Goal: Information Seeking & Learning: Learn about a topic

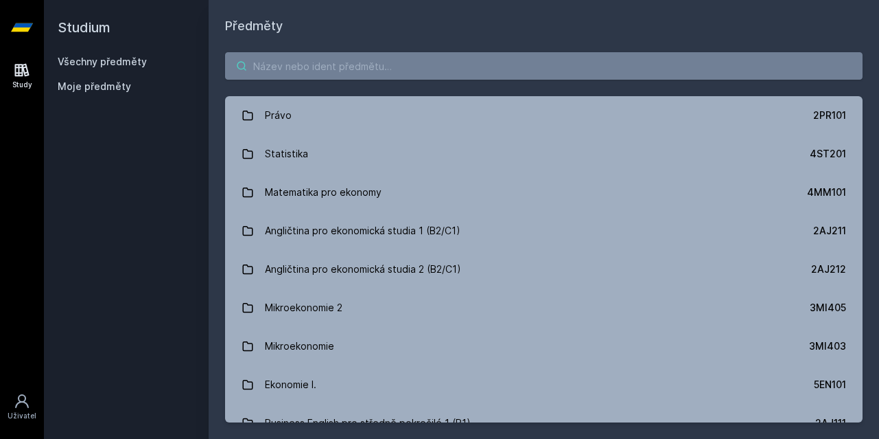
click at [410, 58] on input "search" at bounding box center [544, 65] width 638 height 27
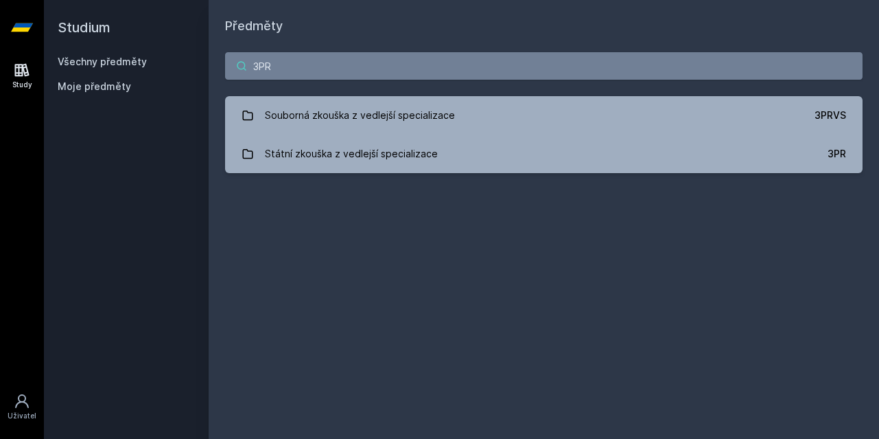
click at [389, 67] on input "3PR" at bounding box center [544, 65] width 638 height 27
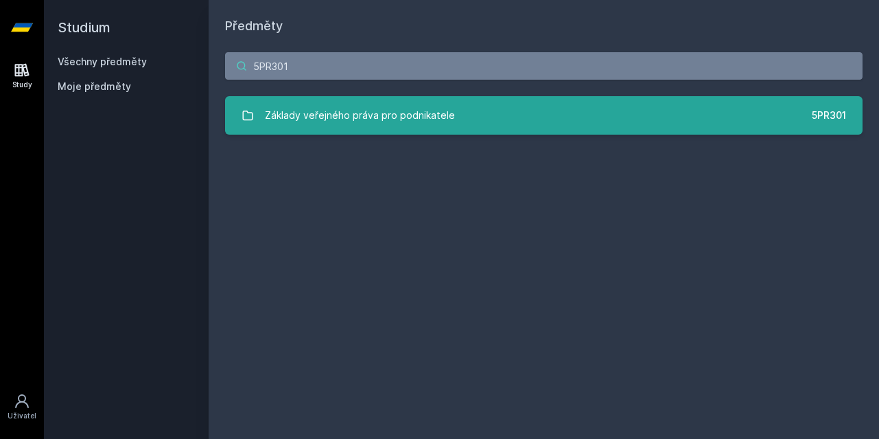
type input "5PR301"
click at [389, 107] on div "Základy veřejného práva pro podnikatele" at bounding box center [360, 115] width 190 height 27
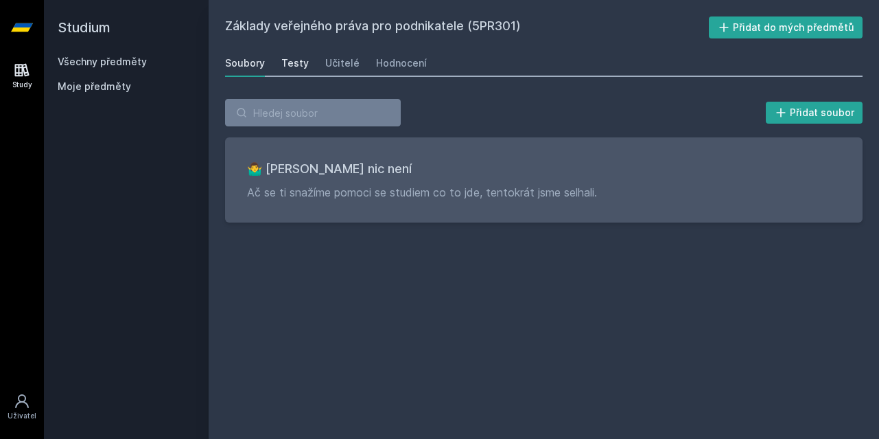
click at [296, 65] on div "Testy" at bounding box center [294, 63] width 27 height 14
click at [348, 59] on div "Učitelé" at bounding box center [342, 63] width 34 height 14
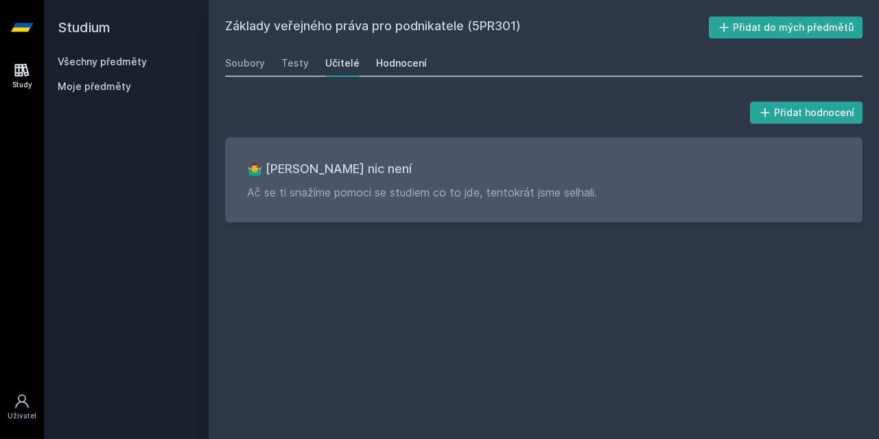
click at [386, 64] on div "Hodnocení" at bounding box center [401, 63] width 51 height 14
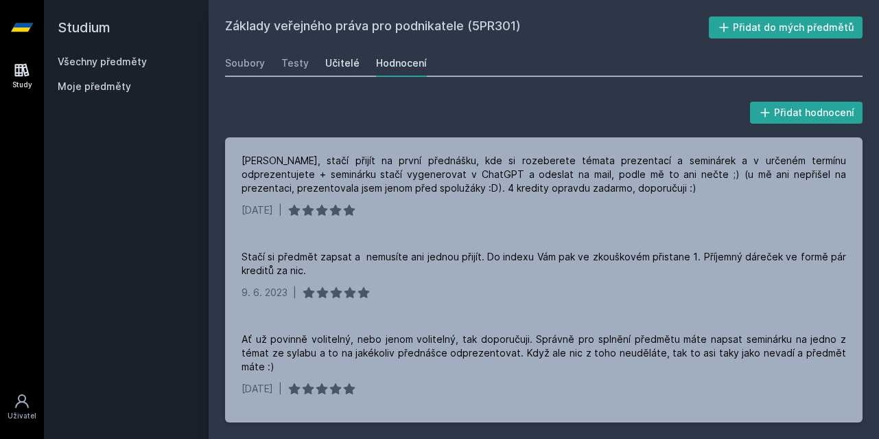
click at [334, 74] on link "Učitelé" at bounding box center [342, 62] width 34 height 27
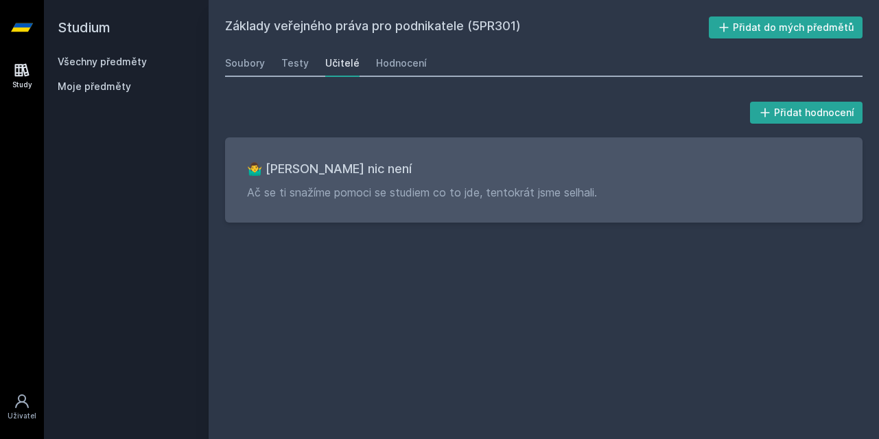
click at [307, 71] on div "Soubory Testy Učitelé Hodnocení" at bounding box center [544, 62] width 638 height 27
click at [299, 71] on link "Testy" at bounding box center [294, 62] width 27 height 27
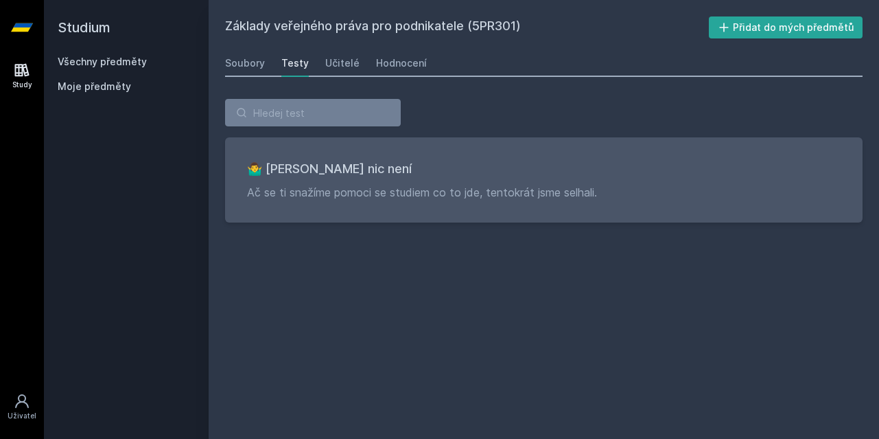
click at [244, 75] on div "Soubory Testy Učitelé Hodnocení" at bounding box center [544, 62] width 638 height 27
click at [244, 71] on link "Soubory" at bounding box center [245, 62] width 40 height 27
